Goal: Information Seeking & Learning: Learn about a topic

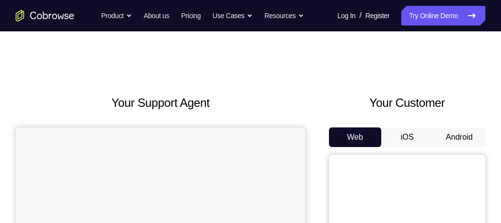
click at [462, 141] on button "Android" at bounding box center [459, 137] width 52 height 20
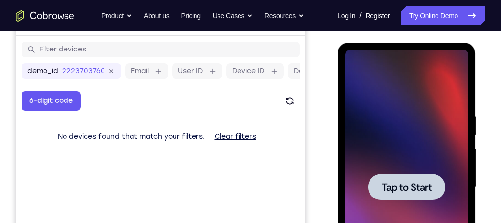
drag, startPoint x: 466, startPoint y: 0, endPoint x: 341, endPoint y: 38, distance: 130.1
click at [341, 38] on div at bounding box center [407, 185] width 157 height 301
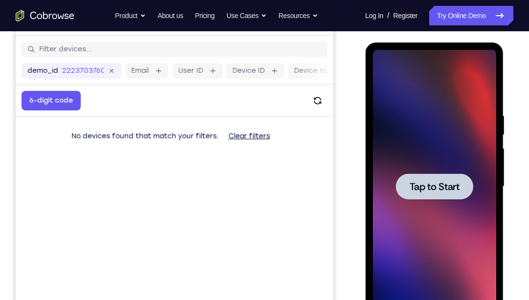
click at [450, 160] on div at bounding box center [433, 187] width 123 height 274
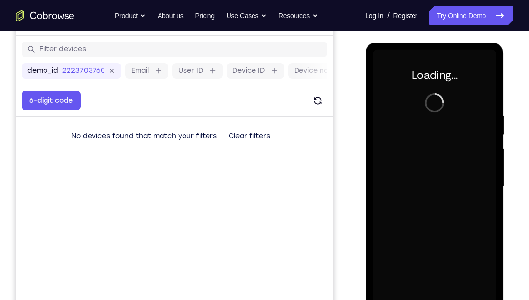
scroll to position [135, 0]
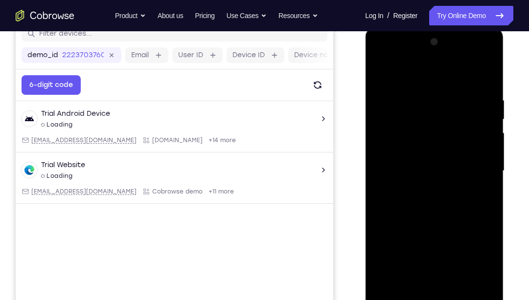
click at [437, 222] on div at bounding box center [433, 171] width 123 height 274
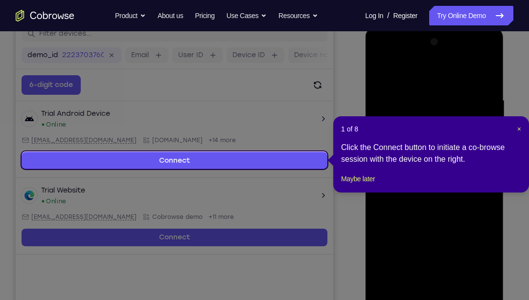
click at [501, 127] on header "1 of 8 ×" at bounding box center [431, 129] width 180 height 10
click at [501, 128] on span "×" at bounding box center [519, 129] width 4 height 8
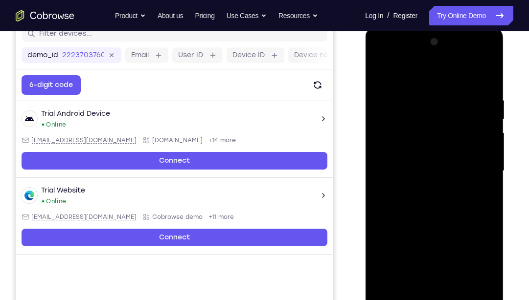
click at [483, 222] on div at bounding box center [433, 171] width 123 height 274
click at [480, 222] on div at bounding box center [433, 171] width 123 height 274
click at [416, 78] on div at bounding box center [433, 171] width 123 height 274
click at [483, 170] on div at bounding box center [433, 171] width 123 height 274
click at [427, 190] on div at bounding box center [433, 171] width 123 height 274
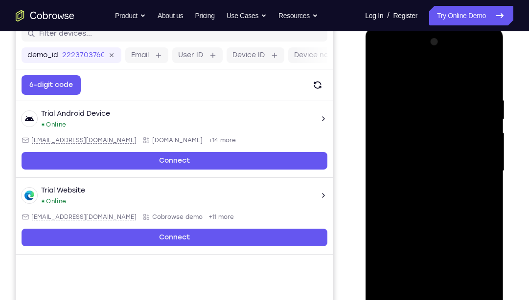
click at [430, 152] on div at bounding box center [433, 171] width 123 height 274
click at [428, 162] on div at bounding box center [433, 171] width 123 height 274
click at [464, 163] on div at bounding box center [433, 171] width 123 height 274
click at [429, 194] on div at bounding box center [433, 171] width 123 height 274
click at [480, 71] on div at bounding box center [433, 171] width 123 height 274
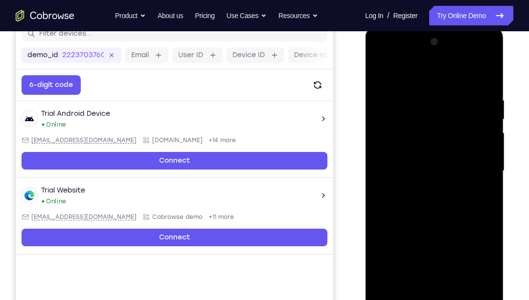
click at [420, 190] on div at bounding box center [433, 171] width 123 height 274
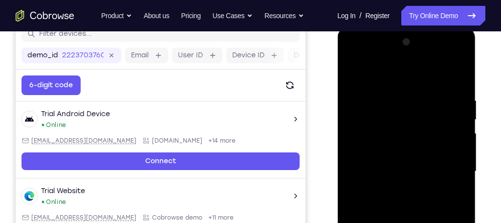
click at [401, 147] on div at bounding box center [406, 171] width 123 height 274
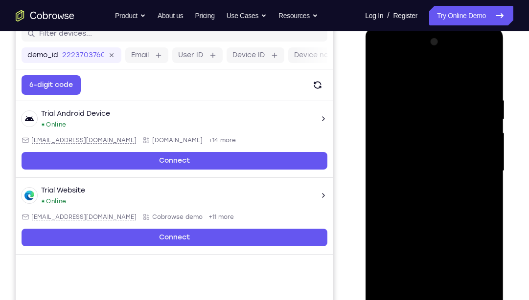
click at [465, 222] on div at bounding box center [433, 171] width 123 height 274
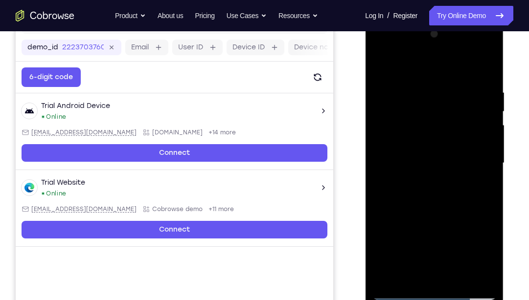
scroll to position [141, 0]
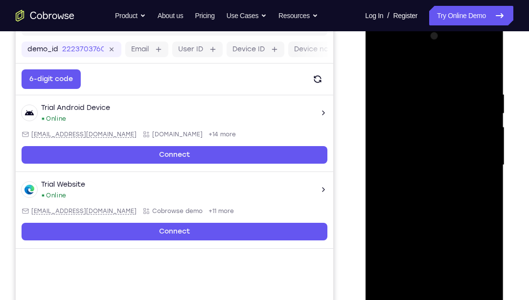
click at [435, 140] on div at bounding box center [433, 165] width 123 height 274
click at [416, 86] on div at bounding box center [433, 165] width 123 height 274
click at [491, 116] on div at bounding box center [433, 165] width 123 height 274
click at [487, 116] on div at bounding box center [433, 165] width 123 height 274
click at [405, 68] on div at bounding box center [433, 165] width 123 height 274
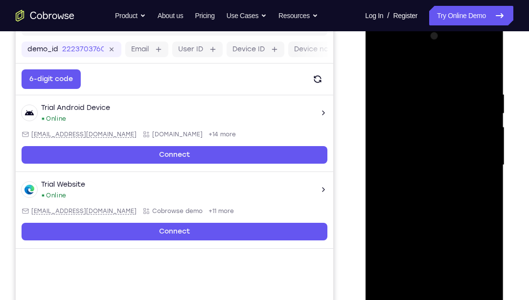
click at [386, 222] on div at bounding box center [433, 165] width 123 height 274
drag, startPoint x: 470, startPoint y: 181, endPoint x: 464, endPoint y: 229, distance: 48.3
drag, startPoint x: 464, startPoint y: 229, endPoint x: 460, endPoint y: 260, distance: 31.6
click at [460, 222] on div at bounding box center [433, 165] width 123 height 274
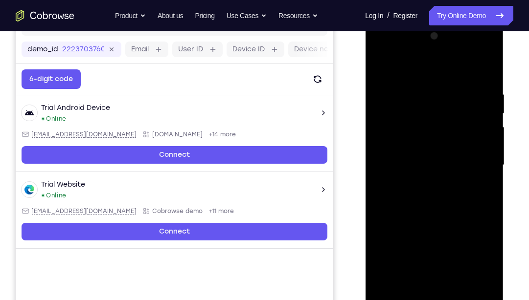
click at [484, 222] on div at bounding box center [433, 165] width 123 height 274
click at [461, 143] on div at bounding box center [433, 165] width 123 height 274
click at [429, 222] on div at bounding box center [433, 165] width 123 height 274
drag, startPoint x: 532, startPoint y: 121, endPoint x: 527, endPoint y: 70, distance: 51.1
click at [501, 70] on div "Your Support Agent Your Customer Web iOS Android Next Steps We’d be happy to gi…" at bounding box center [264, 212] width 529 height 645
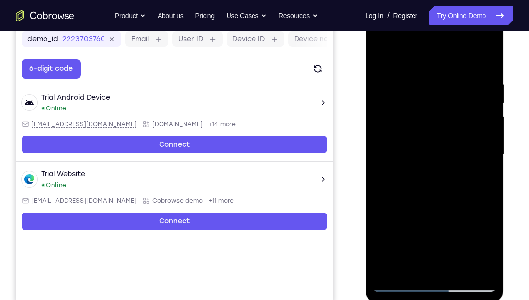
scroll to position [150, 0]
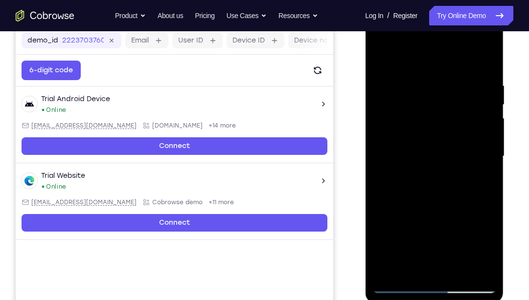
click at [379, 58] on div at bounding box center [433, 157] width 123 height 274
click at [426, 202] on div at bounding box center [433, 157] width 123 height 274
click at [489, 133] on div at bounding box center [433, 157] width 123 height 274
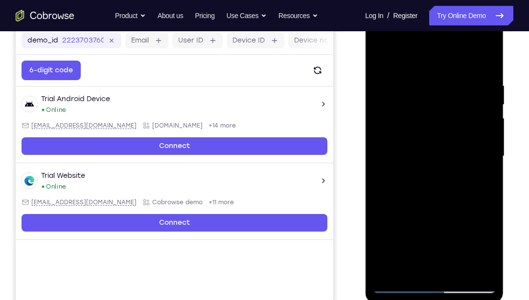
click at [379, 54] on div at bounding box center [433, 157] width 123 height 274
click at [388, 135] on div at bounding box center [433, 157] width 123 height 274
click at [488, 135] on div at bounding box center [433, 157] width 123 height 274
click at [488, 127] on div at bounding box center [433, 157] width 123 height 274
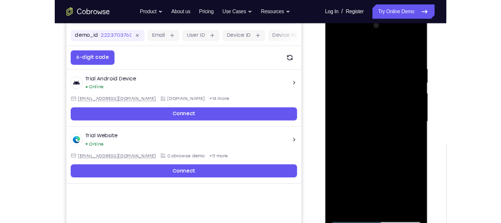
scroll to position [139, 0]
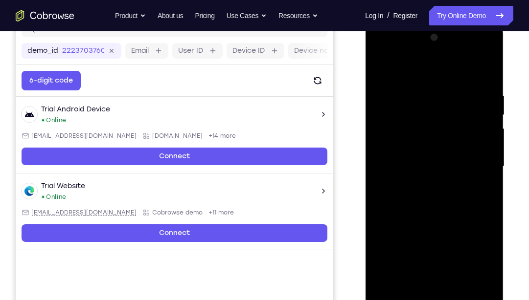
click at [488, 109] on div at bounding box center [433, 167] width 123 height 274
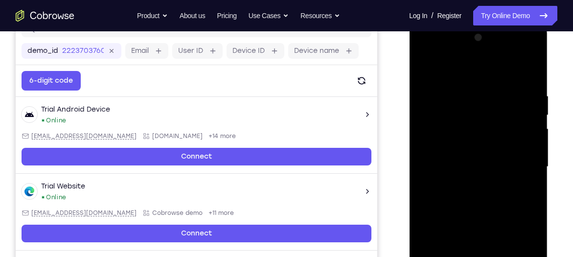
drag, startPoint x: 476, startPoint y: 0, endPoint x: 540, endPoint y: -9, distance: 63.8
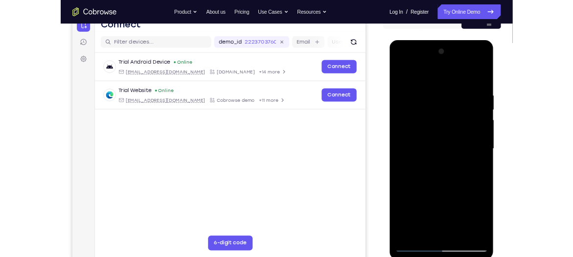
scroll to position [119, 0]
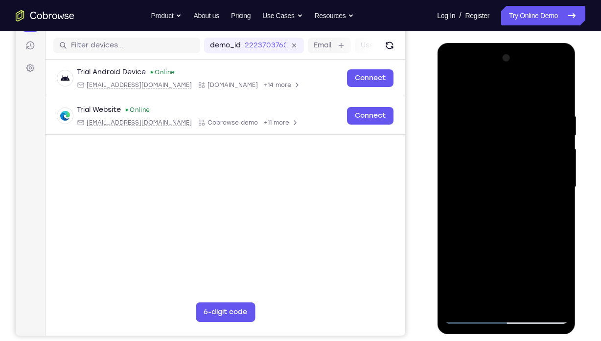
click at [501, 140] on div at bounding box center [505, 187] width 123 height 274
click at [501, 143] on div at bounding box center [505, 187] width 123 height 274
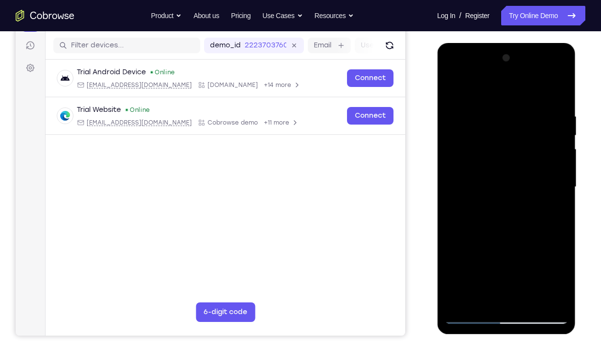
click at [501, 143] on div at bounding box center [505, 187] width 123 height 274
click at [501, 56] on div at bounding box center [505, 187] width 123 height 274
click at [450, 180] on div at bounding box center [505, 187] width 123 height 274
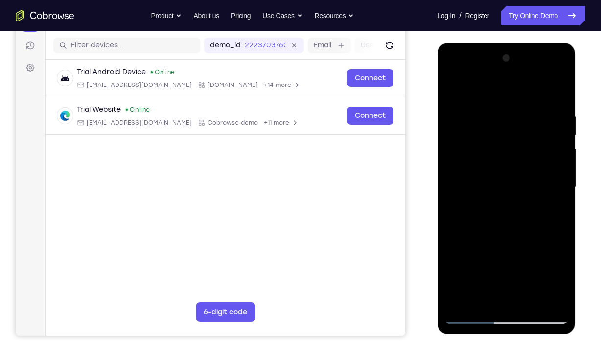
click at [501, 59] on div at bounding box center [505, 187] width 123 height 274
click at [461, 222] on div at bounding box center [505, 187] width 123 height 274
click at [453, 87] on div at bounding box center [505, 187] width 123 height 274
click at [501, 222] on div at bounding box center [505, 187] width 123 height 274
click at [481, 222] on div at bounding box center [505, 187] width 123 height 274
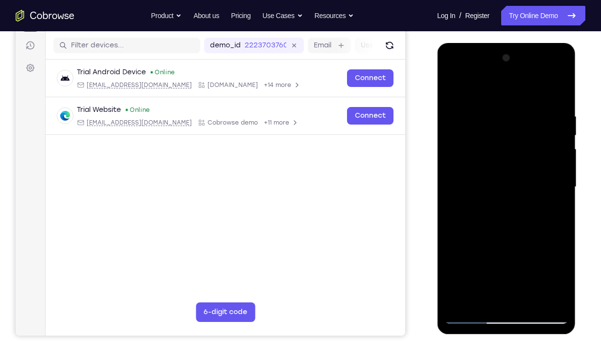
click at [484, 90] on div at bounding box center [505, 187] width 123 height 274
click at [501, 85] on div at bounding box center [505, 187] width 123 height 274
click at [459, 222] on div at bounding box center [505, 187] width 123 height 274
click at [485, 222] on div at bounding box center [505, 187] width 123 height 274
click at [501, 89] on div at bounding box center [505, 187] width 123 height 274
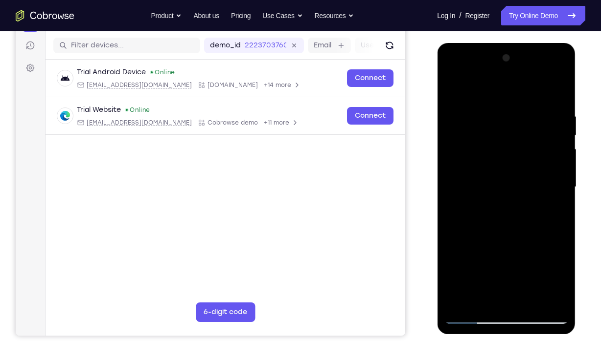
click at [496, 102] on div at bounding box center [505, 187] width 123 height 274
click at [495, 105] on div at bounding box center [505, 187] width 123 height 274
click at [501, 222] on div at bounding box center [505, 187] width 123 height 274
click at [483, 222] on div at bounding box center [505, 187] width 123 height 274
click at [499, 88] on div at bounding box center [505, 187] width 123 height 274
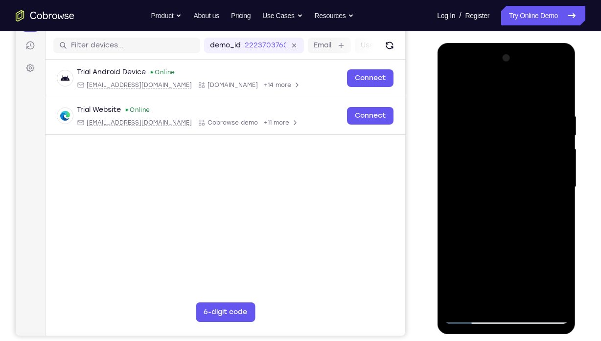
click at [490, 108] on div at bounding box center [505, 187] width 123 height 274
click at [478, 105] on div at bounding box center [505, 187] width 123 height 274
click at [501, 222] on div at bounding box center [505, 187] width 123 height 274
click at [484, 222] on div at bounding box center [505, 187] width 123 height 274
click at [495, 87] on div at bounding box center [505, 187] width 123 height 274
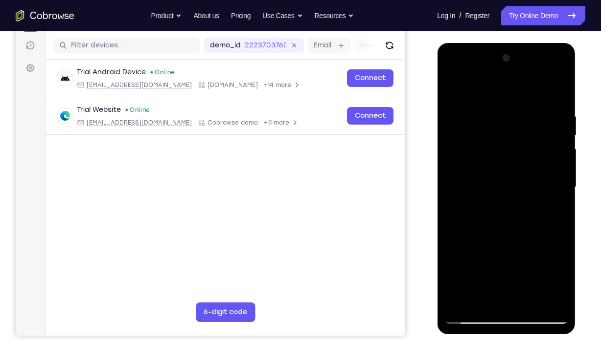
click at [488, 106] on div at bounding box center [505, 187] width 123 height 274
click at [460, 222] on div at bounding box center [505, 187] width 123 height 274
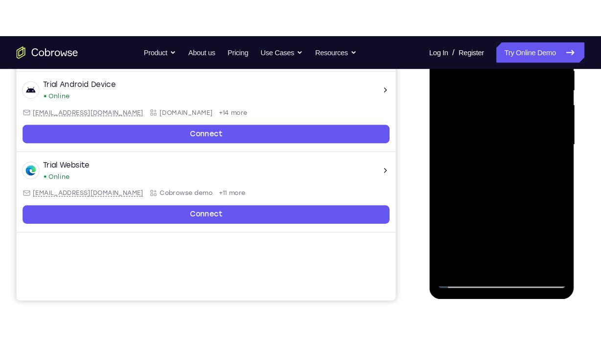
scroll to position [191, 0]
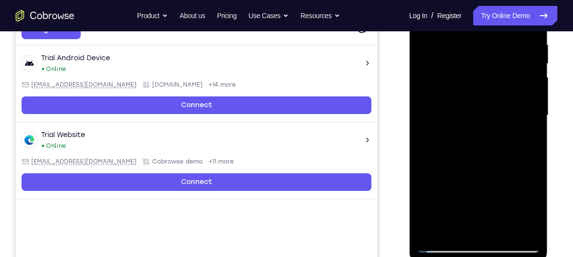
click at [501, 222] on div at bounding box center [477, 115] width 123 height 274
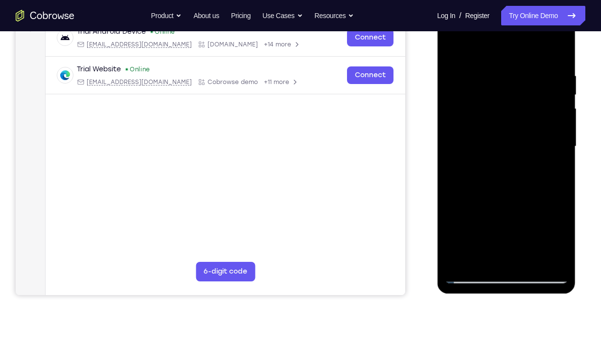
scroll to position [152, 0]
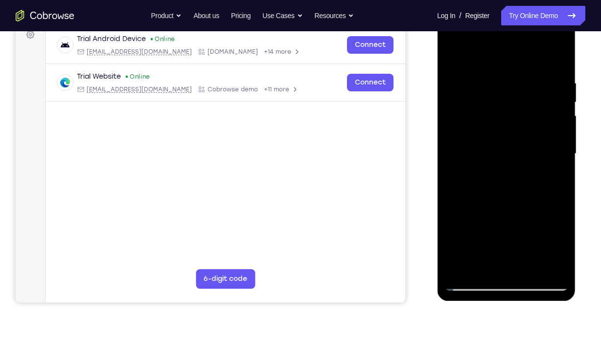
click at [480, 144] on div at bounding box center [505, 154] width 123 height 274
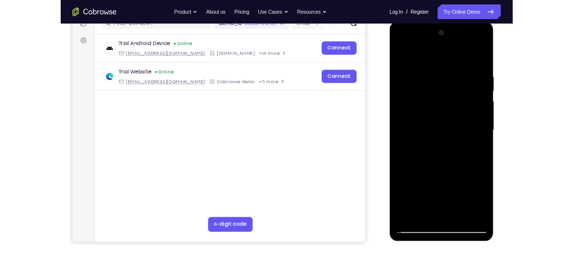
scroll to position [129, 0]
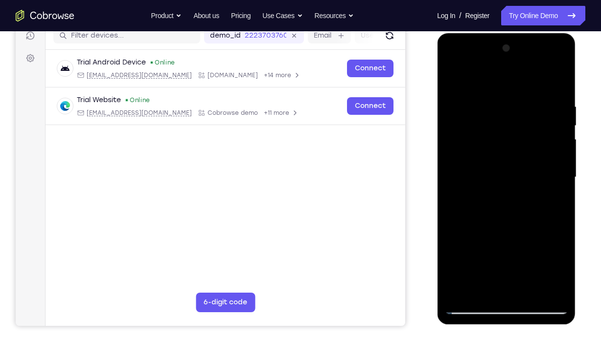
click at [501, 129] on div at bounding box center [505, 178] width 123 height 274
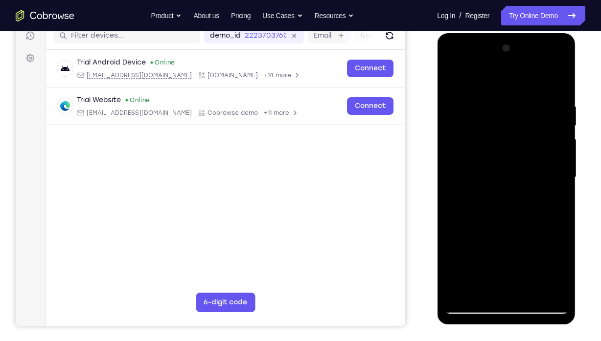
click at [501, 129] on div at bounding box center [505, 178] width 123 height 274
click at [501, 52] on div at bounding box center [505, 178] width 123 height 274
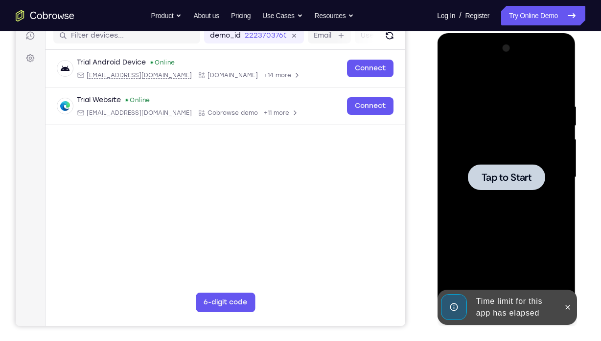
click at [501, 210] on div at bounding box center [505, 178] width 123 height 274
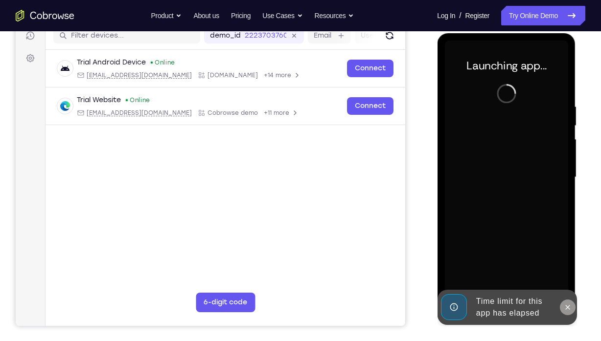
click at [501, 222] on button at bounding box center [567, 308] width 16 height 16
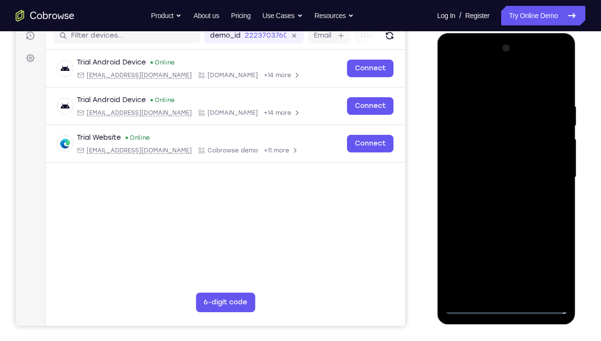
click at [501, 222] on div at bounding box center [505, 178] width 123 height 274
click at [494, 77] on div at bounding box center [505, 178] width 123 height 274
click at [501, 168] on div at bounding box center [505, 178] width 123 height 274
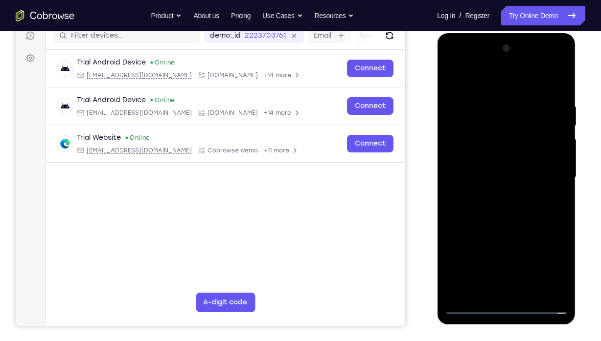
click at [492, 196] on div at bounding box center [505, 178] width 123 height 274
click at [491, 172] on div at bounding box center [505, 178] width 123 height 274
click at [481, 160] on div at bounding box center [505, 178] width 123 height 274
click at [501, 154] on div at bounding box center [505, 178] width 123 height 274
click at [501, 175] on div at bounding box center [505, 178] width 123 height 274
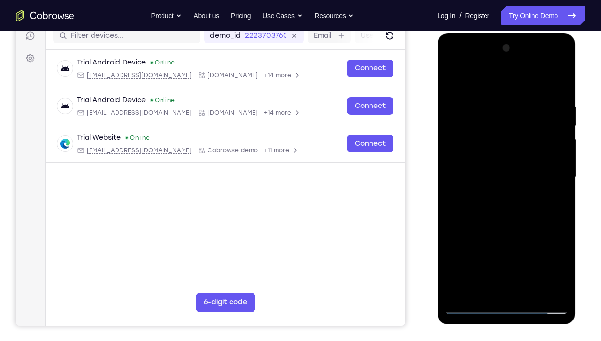
click at [501, 207] on div at bounding box center [505, 178] width 123 height 274
click at [501, 205] on div at bounding box center [505, 178] width 123 height 274
click at [501, 99] on div at bounding box center [505, 178] width 123 height 274
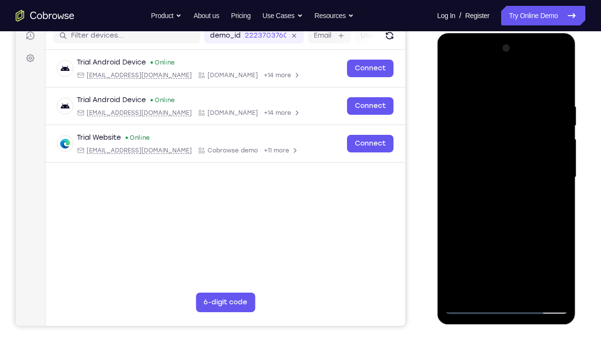
click at [501, 100] on div at bounding box center [505, 178] width 123 height 274
click at [501, 222] on div at bounding box center [505, 178] width 123 height 274
click at [501, 181] on div at bounding box center [505, 178] width 123 height 274
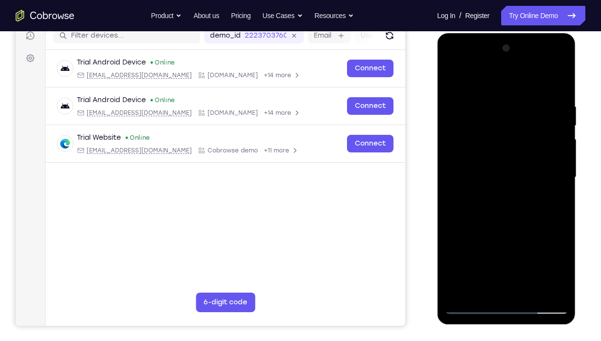
click at [501, 222] on div at bounding box center [505, 178] width 123 height 274
click at [501, 63] on div at bounding box center [505, 178] width 123 height 274
click at [452, 61] on div at bounding box center [505, 178] width 123 height 274
click at [462, 138] on div at bounding box center [505, 178] width 123 height 274
click at [463, 143] on div at bounding box center [505, 178] width 123 height 274
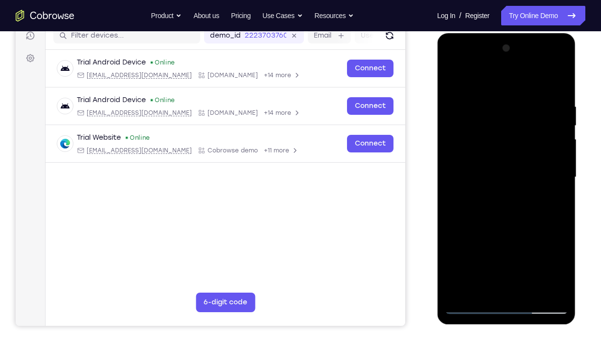
click at [501, 91] on div at bounding box center [505, 178] width 123 height 274
click at [501, 76] on div at bounding box center [505, 178] width 123 height 274
click at [479, 106] on div at bounding box center [505, 178] width 123 height 274
click at [454, 78] on div at bounding box center [505, 178] width 123 height 274
click at [485, 101] on div at bounding box center [505, 178] width 123 height 274
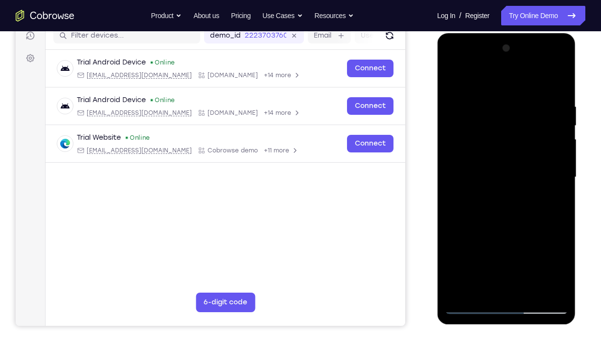
click at [451, 77] on div at bounding box center [505, 178] width 123 height 274
click at [479, 137] on div at bounding box center [505, 178] width 123 height 274
click at [450, 78] on div at bounding box center [505, 178] width 123 height 274
click at [478, 189] on div at bounding box center [505, 178] width 123 height 274
click at [465, 222] on div at bounding box center [505, 178] width 123 height 274
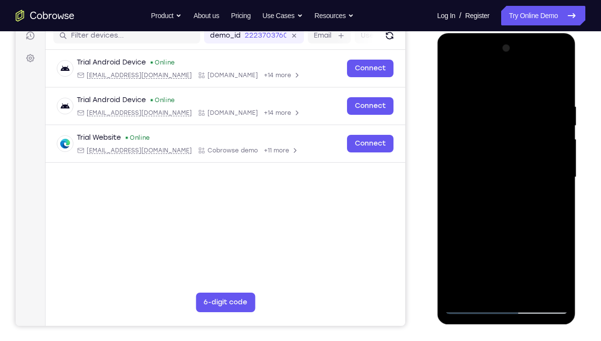
click at [501, 222] on div at bounding box center [505, 178] width 123 height 274
click at [469, 222] on div at bounding box center [505, 178] width 123 height 274
click at [487, 108] on div at bounding box center [505, 178] width 123 height 274
click at [501, 78] on div at bounding box center [505, 178] width 123 height 274
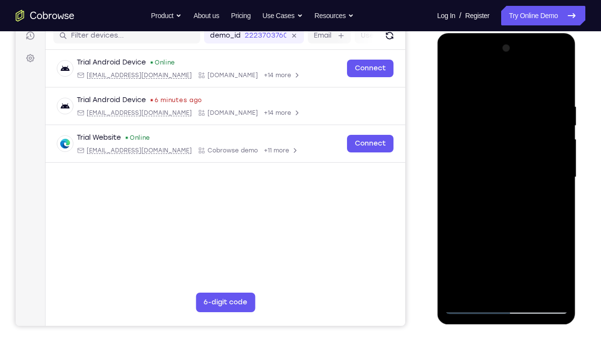
click at [501, 92] on div at bounding box center [505, 178] width 123 height 274
click at [501, 121] on div at bounding box center [505, 178] width 123 height 274
click at [448, 146] on div at bounding box center [505, 178] width 123 height 274
click at [501, 120] on div at bounding box center [505, 178] width 123 height 274
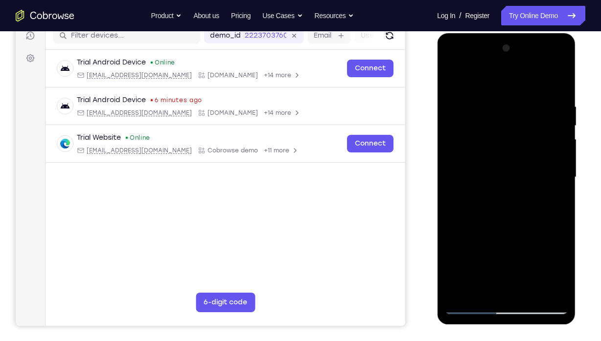
click at [456, 159] on div at bounding box center [505, 178] width 123 height 274
click at [501, 148] on div at bounding box center [505, 178] width 123 height 274
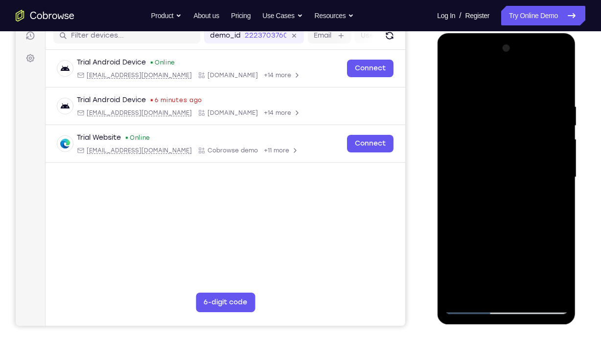
drag, startPoint x: 547, startPoint y: 148, endPoint x: 477, endPoint y: 147, distance: 70.0
click at [477, 147] on div at bounding box center [505, 178] width 123 height 274
click at [501, 146] on div at bounding box center [505, 178] width 123 height 274
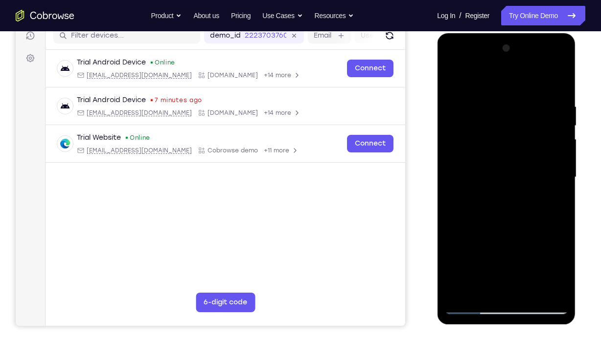
click at [501, 83] on div at bounding box center [505, 178] width 123 height 274
click at [501, 116] on div at bounding box center [505, 178] width 123 height 274
click at [501, 112] on div at bounding box center [505, 178] width 123 height 274
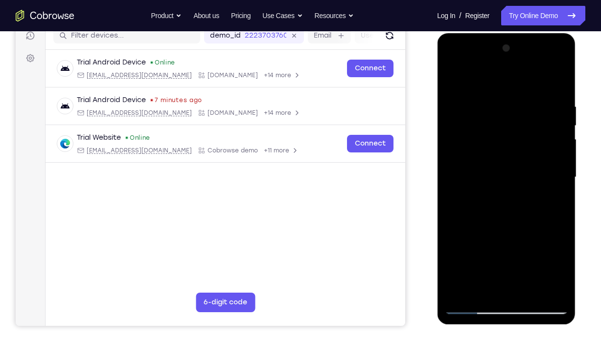
click at [450, 152] on div at bounding box center [505, 178] width 123 height 274
click at [501, 222] on div at bounding box center [505, 178] width 123 height 274
click at [501, 172] on div at bounding box center [505, 178] width 123 height 274
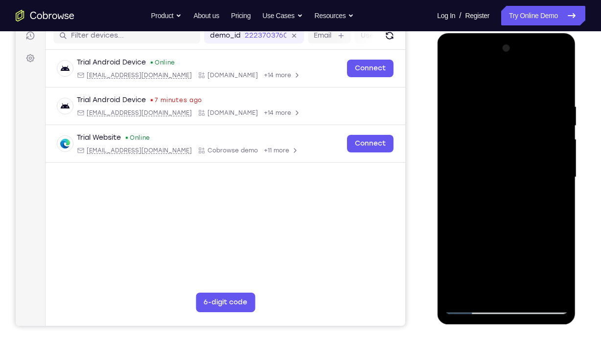
click at [501, 172] on div at bounding box center [505, 178] width 123 height 274
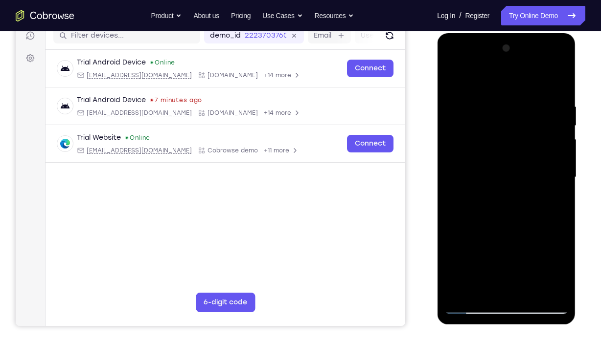
click at [501, 172] on div at bounding box center [505, 178] width 123 height 274
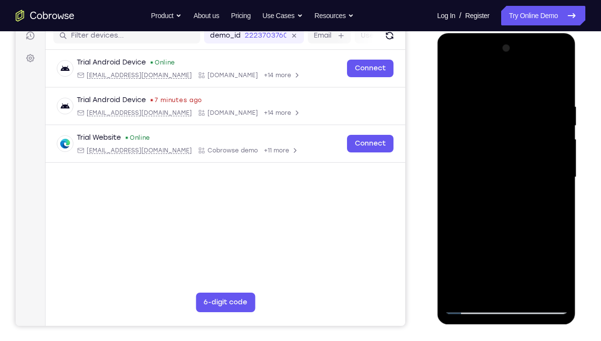
click at [501, 172] on div at bounding box center [505, 178] width 123 height 274
click at [501, 80] on div at bounding box center [505, 178] width 123 height 274
click at [501, 222] on div at bounding box center [505, 178] width 123 height 274
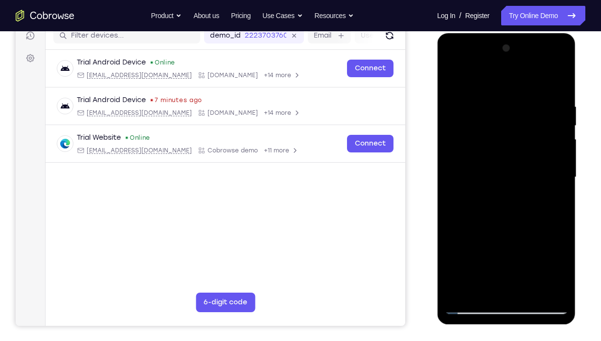
click at [501, 222] on div at bounding box center [505, 178] width 123 height 274
click at [458, 167] on div at bounding box center [505, 178] width 123 height 274
click at [501, 126] on div at bounding box center [505, 178] width 123 height 274
click at [501, 49] on div at bounding box center [505, 178] width 123 height 274
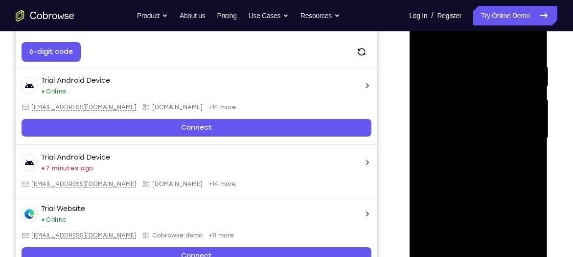
scroll to position [171, 0]
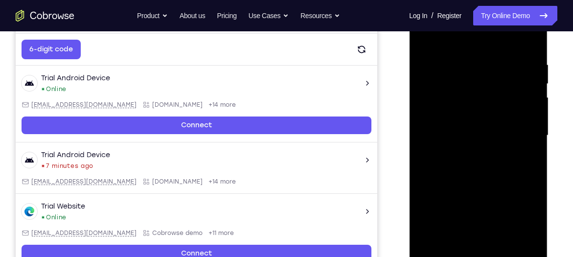
click at [483, 204] on div at bounding box center [477, 136] width 123 height 274
click at [425, 33] on div at bounding box center [477, 136] width 123 height 274
